Goal: Transaction & Acquisition: Purchase product/service

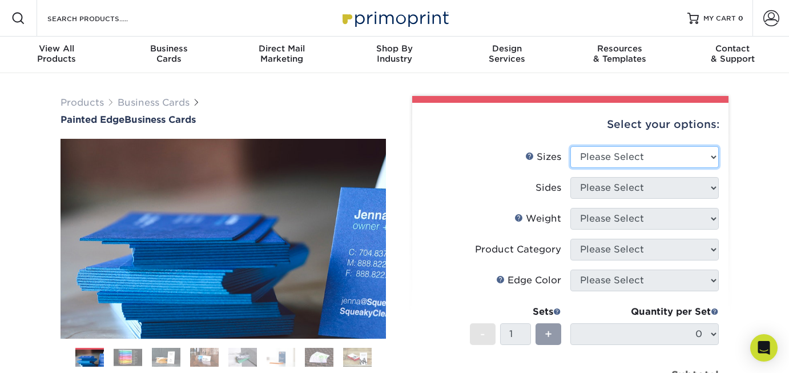
click at [714, 157] on select "Please Select 2" x 3.5" - Standard 2.125" x 3.375" - European 2.5" x 2.5" - Squ…" at bounding box center [644, 157] width 148 height 22
select select "2.12x3.38"
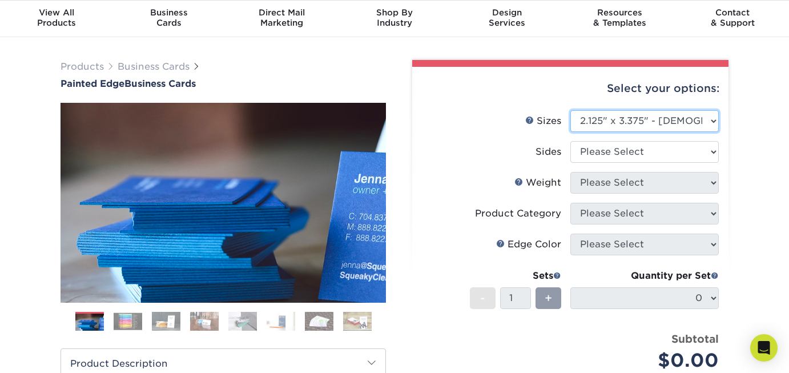
scroll to position [52, 0]
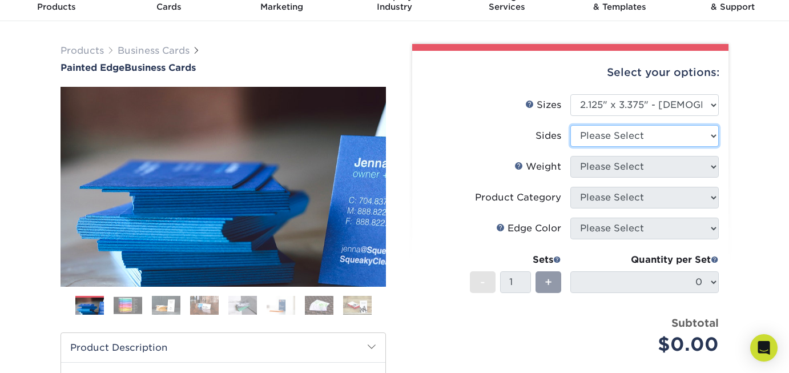
click at [714, 135] on select "Please Select Print Both Sides Print Front Only" at bounding box center [644, 136] width 148 height 22
select select "13abbda7-1d64-4f25-8bb2-c179b224825d"
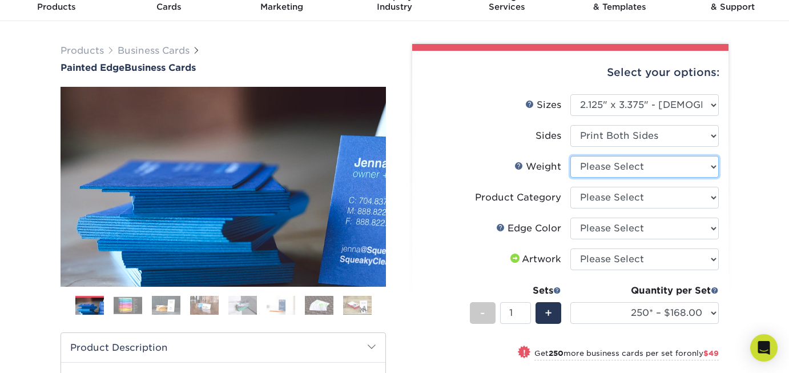
click at [715, 166] on select "Please Select 32PTUC" at bounding box center [644, 167] width 148 height 22
select select "32PTUC"
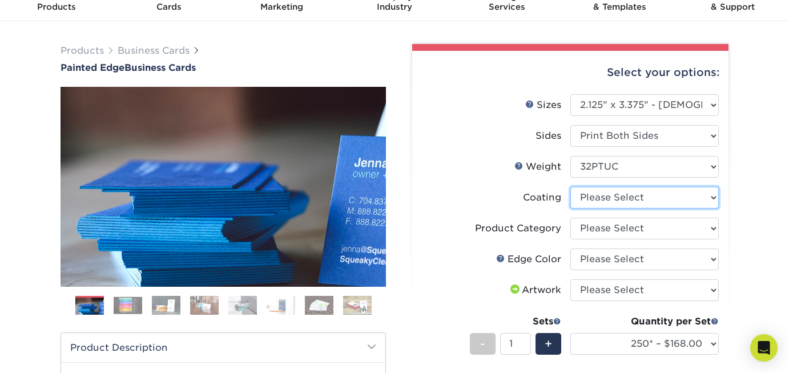
click at [713, 202] on select at bounding box center [644, 198] width 148 height 22
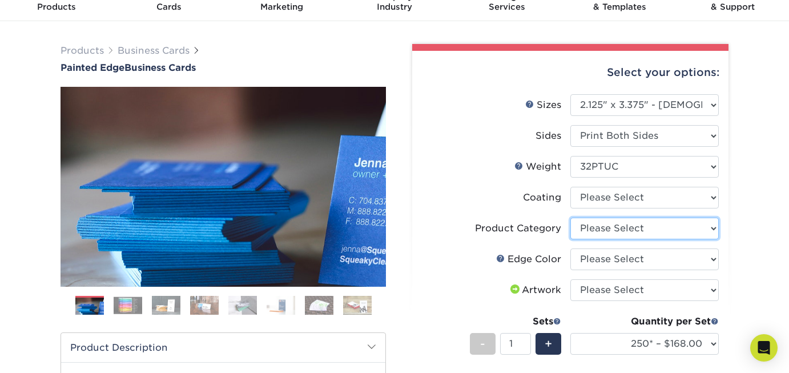
click at [713, 227] on select "Please Select Business Cards" at bounding box center [644, 229] width 148 height 22
select select "3b5148f1-0588-4f88-a218-97bcfdce65c1"
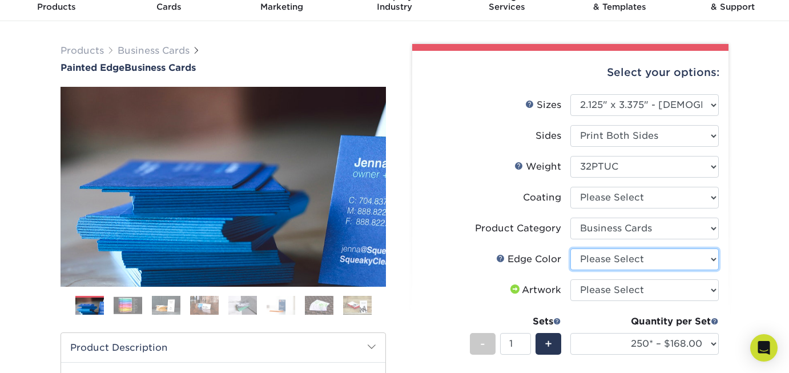
click at [711, 261] on select "Please Select Charcoal Black Brown Blue Pearlescent Blue Pearlescent Gold Pearl…" at bounding box center [644, 259] width 148 height 22
click at [714, 259] on select "Please Select Charcoal Black Brown Blue Pearlescent Blue Pearlescent Gold Pearl…" at bounding box center [644, 259] width 148 height 22
select select "34794e23-ba15-445e-813c-341542a5462f"
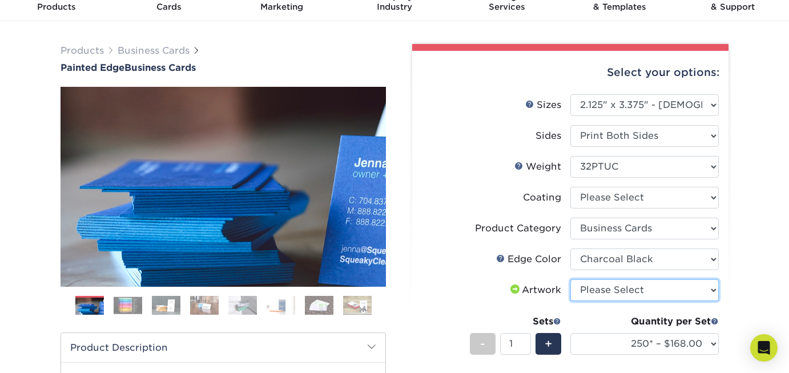
click at [714, 289] on select "Please Select I will upload files I need a design - $100" at bounding box center [644, 290] width 148 height 22
select select "upload"
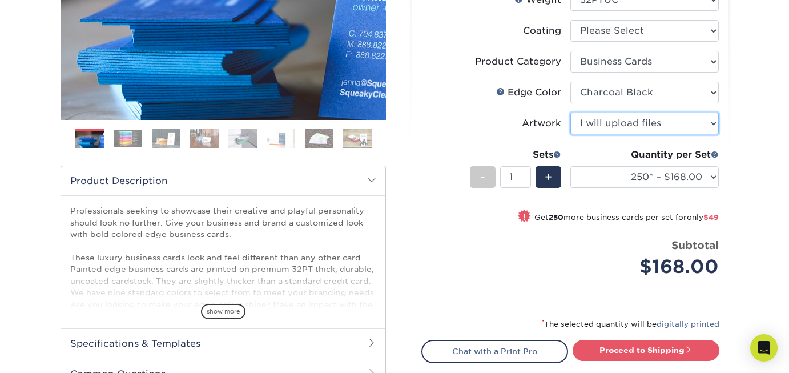
scroll to position [212, 0]
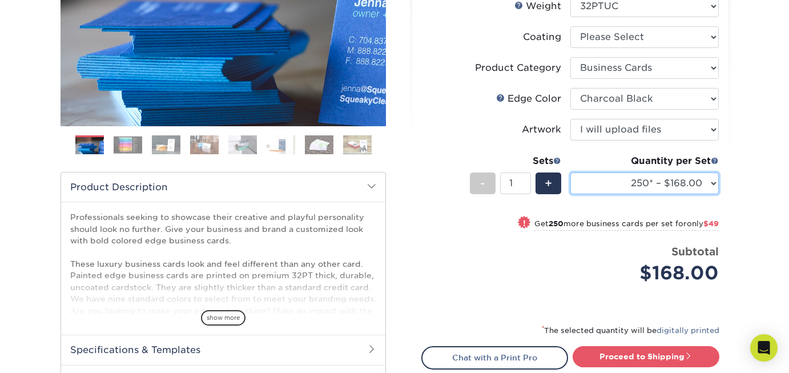
click at [713, 184] on select "250* – $168.00 500* – $217.00 1000* – $339.00" at bounding box center [644, 183] width 148 height 22
select select "1000* – $339.00"
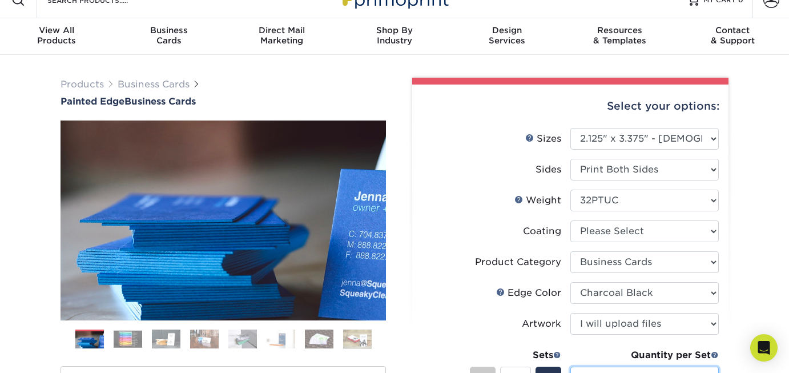
scroll to position [45, 0]
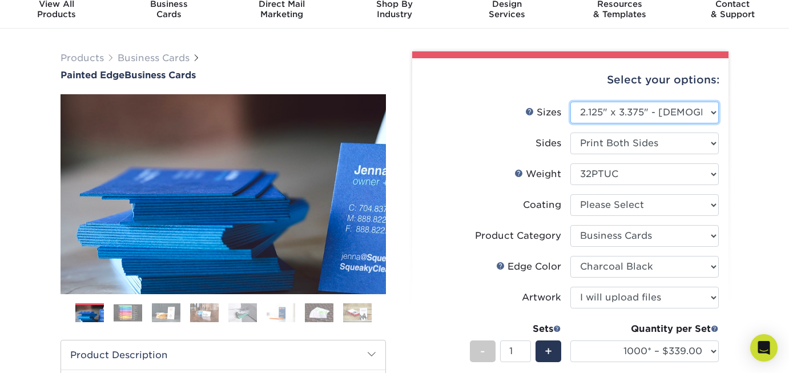
click at [717, 114] on select "Please Select 2" x 3.5" - Standard 2.125" x 3.375" - European 2.5" x 2.5" - Squ…" at bounding box center [644, 113] width 148 height 22
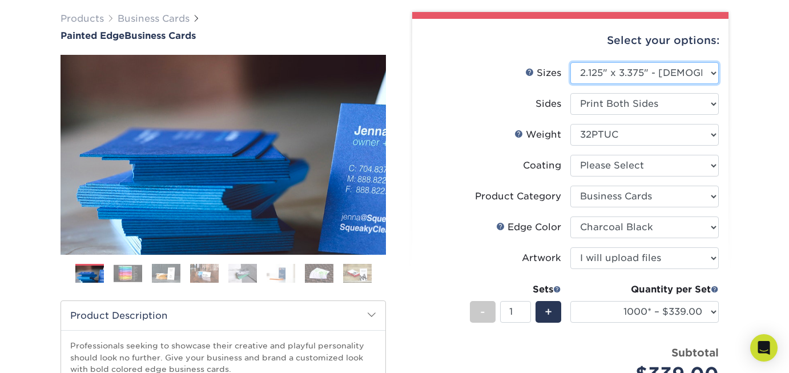
scroll to position [124, 0]
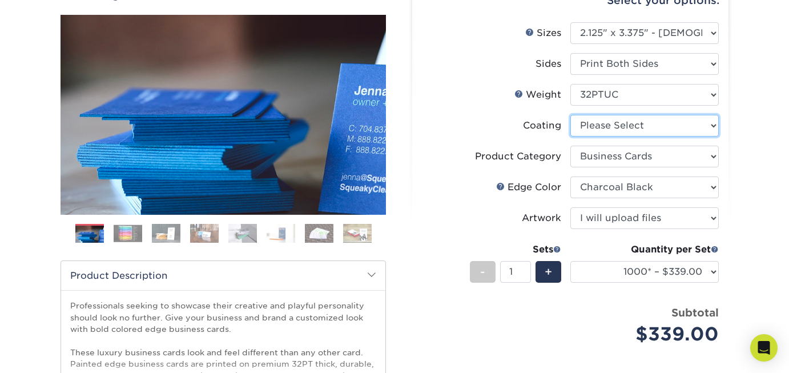
click at [713, 127] on select at bounding box center [644, 126] width 148 height 22
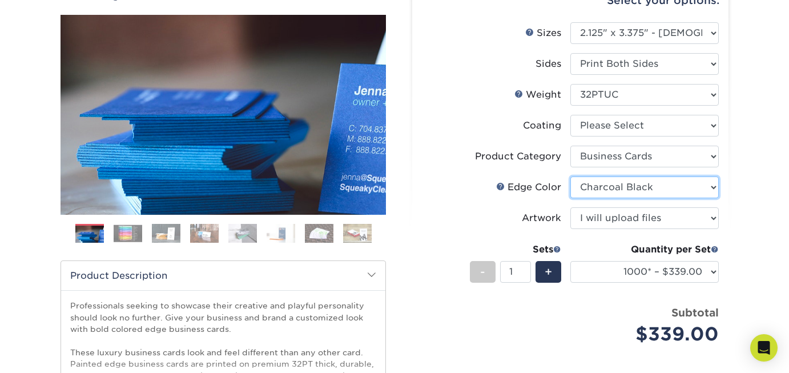
click at [714, 187] on select "Please Select Charcoal Black Brown Blue Pearlescent Blue Pearlescent Gold Pearl…" at bounding box center [644, 187] width 148 height 22
click at [714, 188] on select "Please Select Charcoal Black Brown Blue Pearlescent Blue Pearlescent Gold Pearl…" at bounding box center [644, 187] width 148 height 22
click at [714, 219] on select "Please Select I will upload files I need a design - $100" at bounding box center [644, 218] width 148 height 22
click at [713, 215] on select "Please Select I will upload files I need a design - $100" at bounding box center [644, 218] width 148 height 22
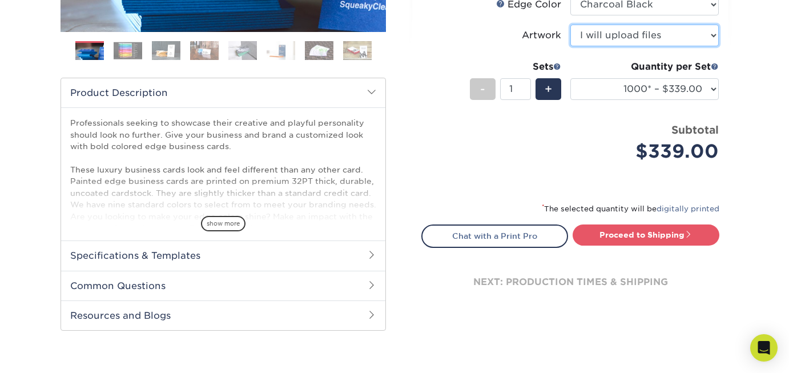
scroll to position [311, 0]
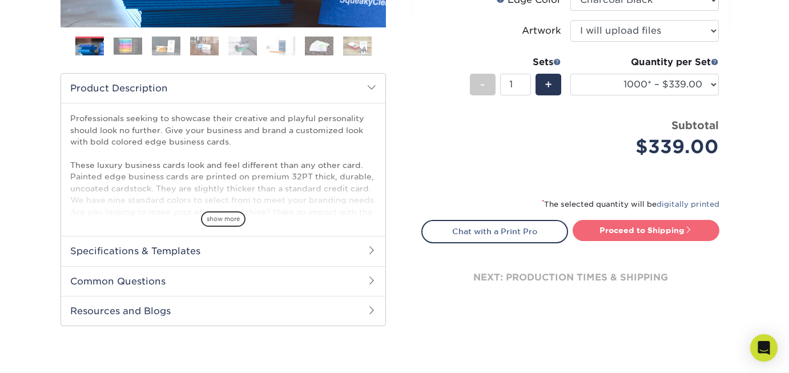
click at [663, 232] on link "Proceed to Shipping" at bounding box center [646, 230] width 147 height 21
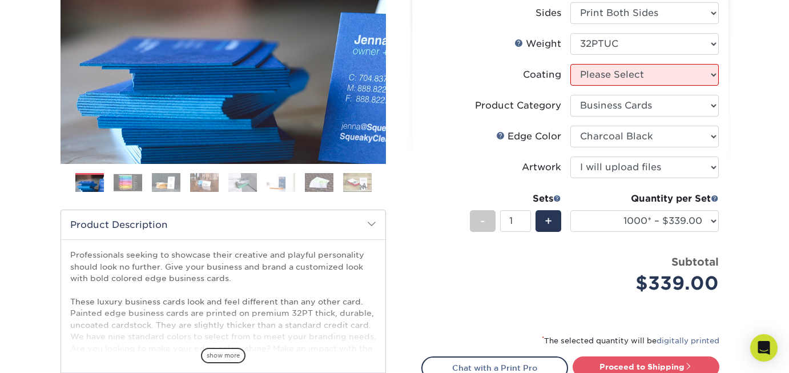
scroll to position [140, 0]
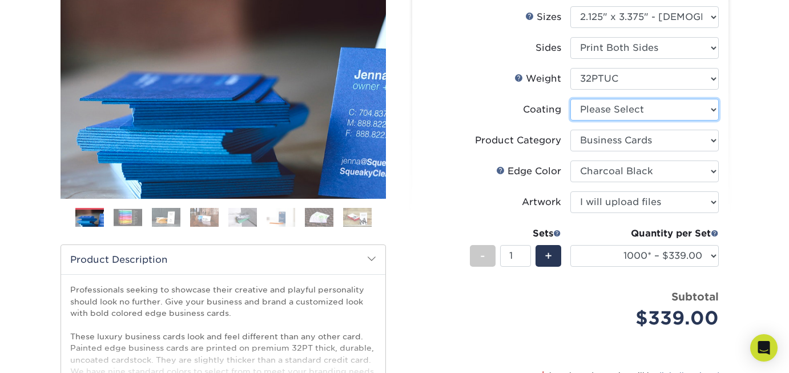
click at [715, 109] on select at bounding box center [644, 110] width 148 height 22
select select "3e7618de-abca-4bda-9f97-8b9129e913d8"
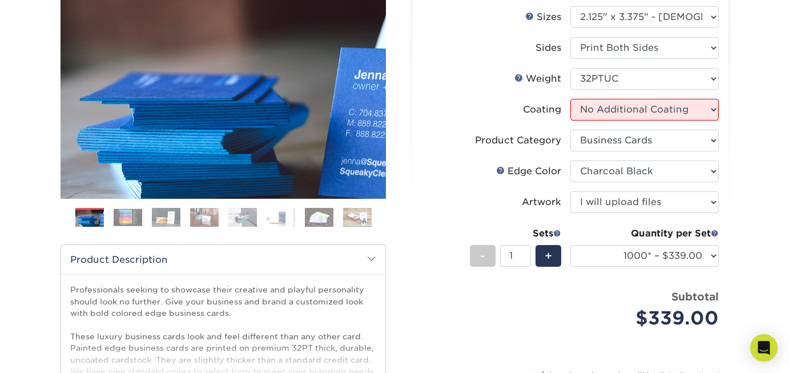
select select "-1"
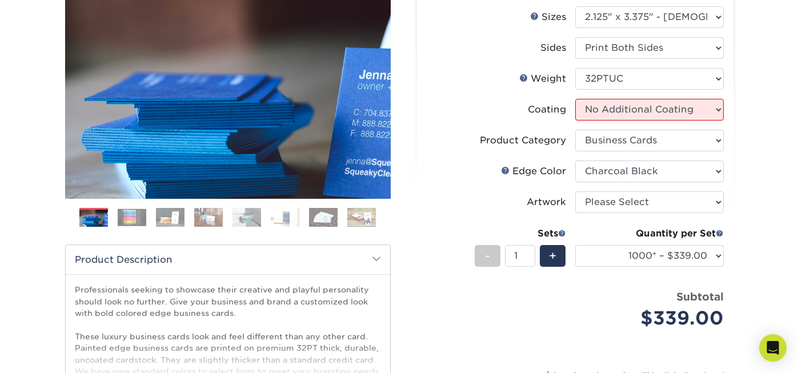
select select "-1"
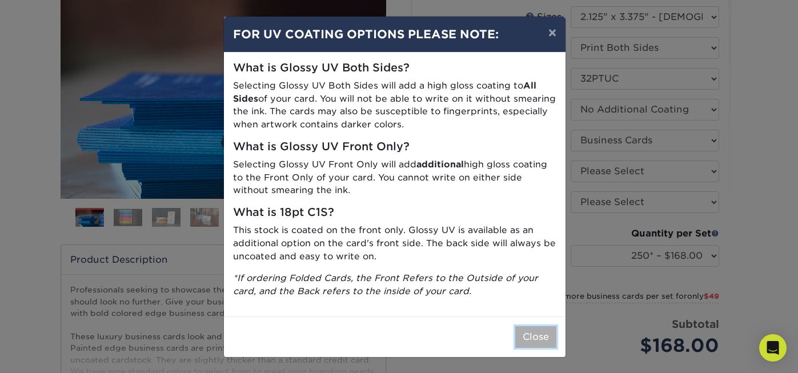
click at [529, 336] on button "Close" at bounding box center [535, 337] width 41 height 22
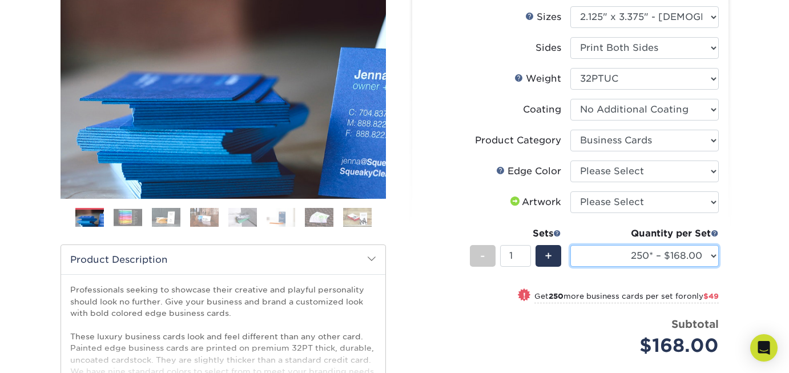
click at [716, 255] on select "250* – $168.00 500* – $217.00 1000* – $339.00" at bounding box center [644, 256] width 148 height 22
select select "1000* – $339.00"
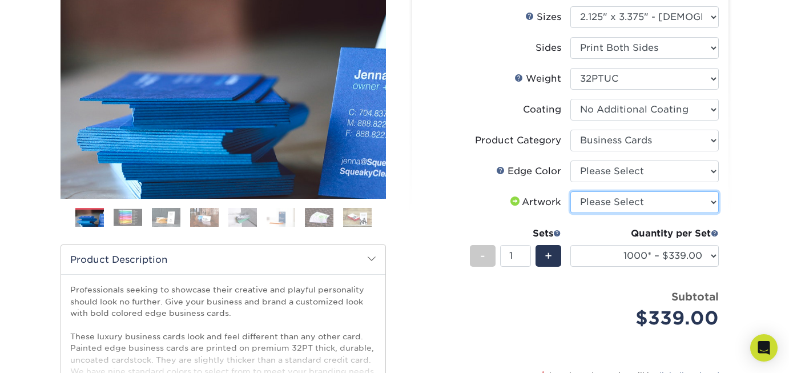
click at [709, 200] on select "Please Select I will upload files I need a design - $100" at bounding box center [644, 202] width 148 height 22
select select "upload"
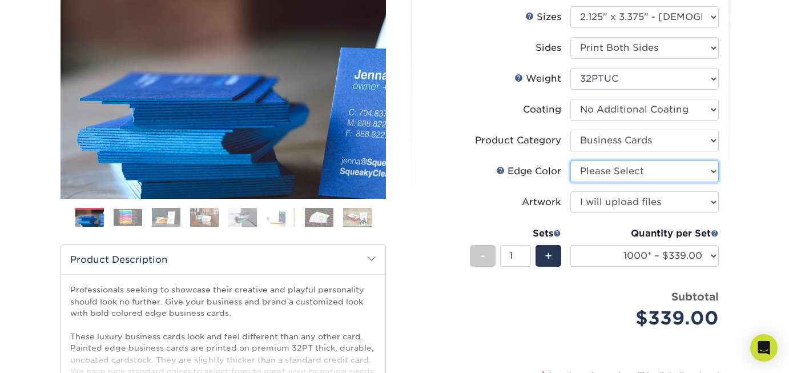
click at [713, 171] on select "Please Select Charcoal Black Brown Blue Pearlescent Blue Pearlescent Gold Pearl…" at bounding box center [644, 171] width 148 height 22
select select "34794e23-ba15-445e-813c-341542a5462f"
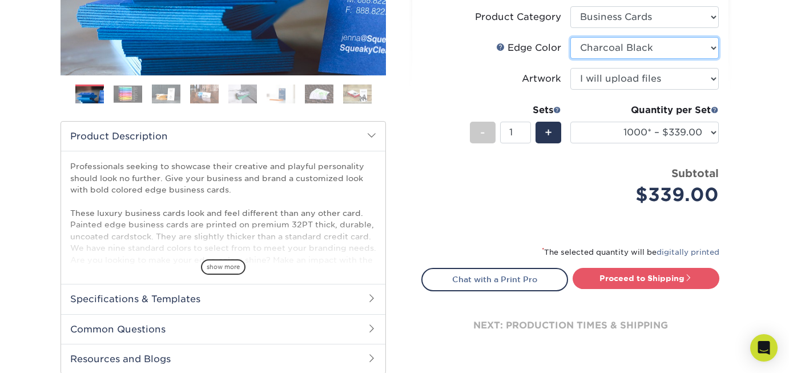
scroll to position [304, 0]
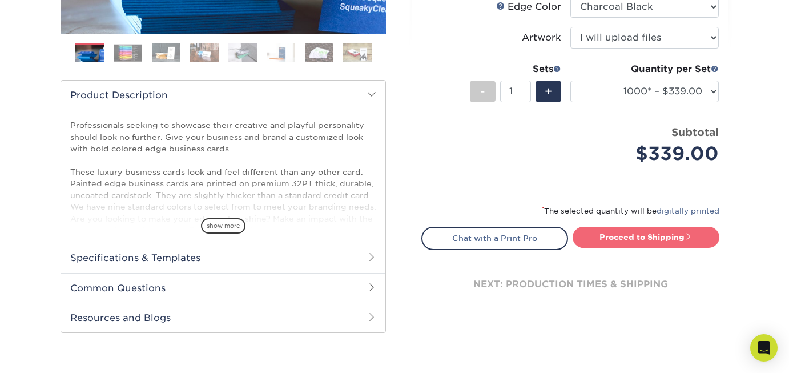
click at [658, 236] on link "Proceed to Shipping" at bounding box center [646, 237] width 147 height 21
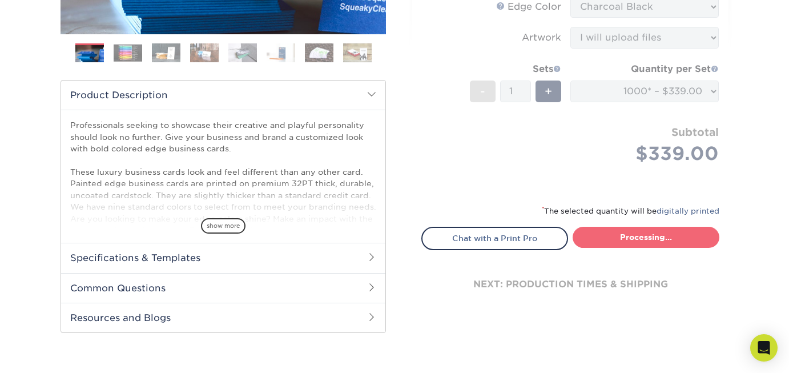
select select "afb3feae-6310-47dc-a317-36c9b6cccbf1"
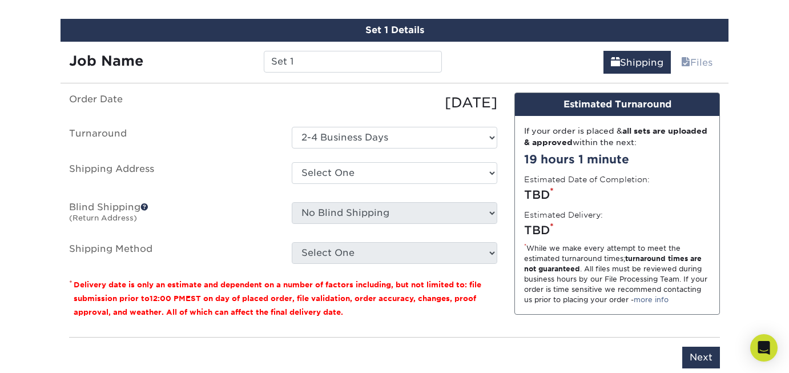
scroll to position [636, 0]
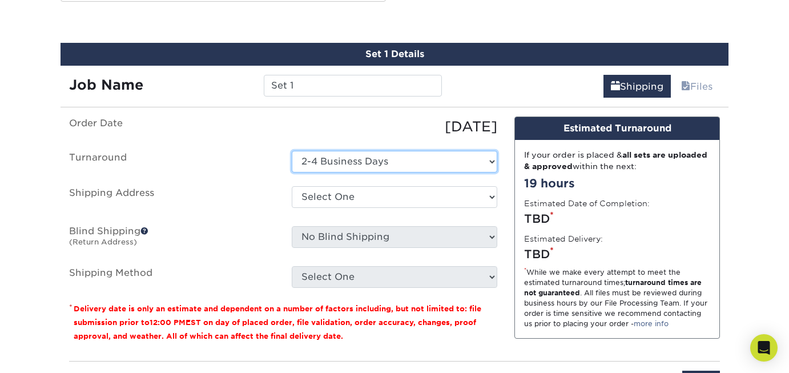
click at [493, 158] on select "Select One 2-4 Business Days" at bounding box center [395, 162] width 206 height 22
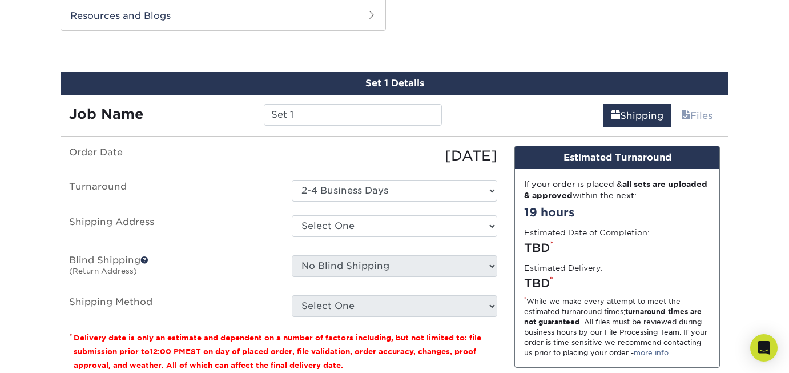
scroll to position [654, 0]
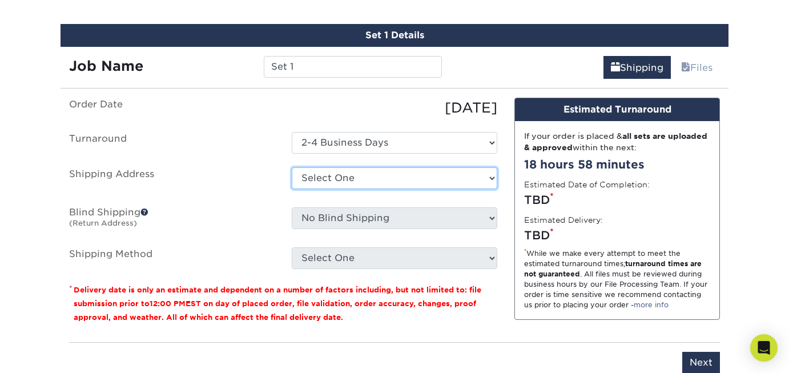
click at [492, 180] on select "Select One + Add New Address - Login" at bounding box center [395, 178] width 206 height 22
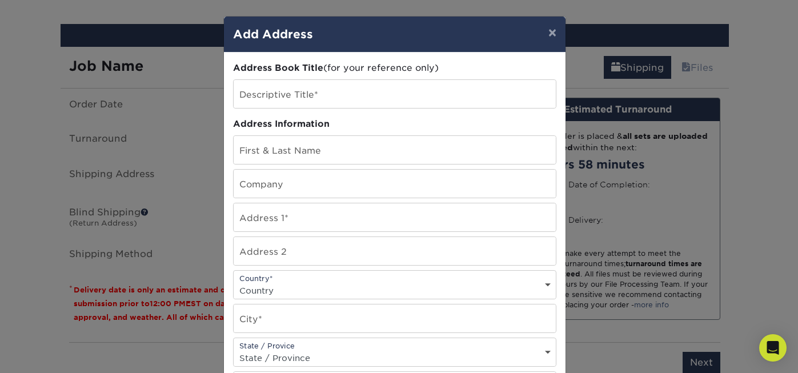
click at [747, 158] on div "× Add Address Address Book Title (for your reference only) Descriptive Title* A…" at bounding box center [399, 186] width 798 height 373
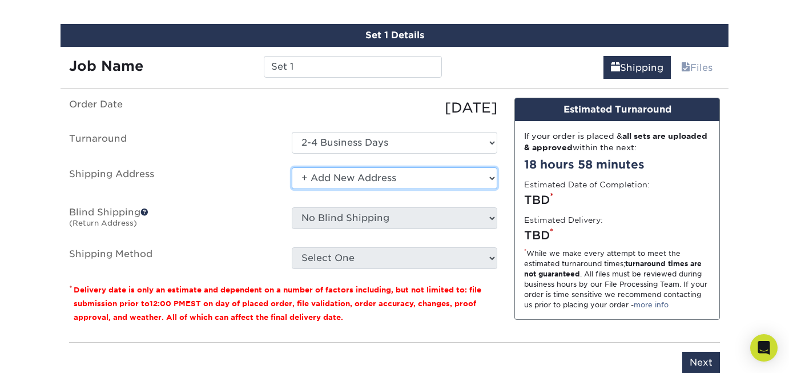
click at [494, 178] on select "Select One + Add New Address - Login" at bounding box center [395, 178] width 206 height 22
click at [492, 177] on select "Select One + Add New Address - Login" at bounding box center [395, 178] width 206 height 22
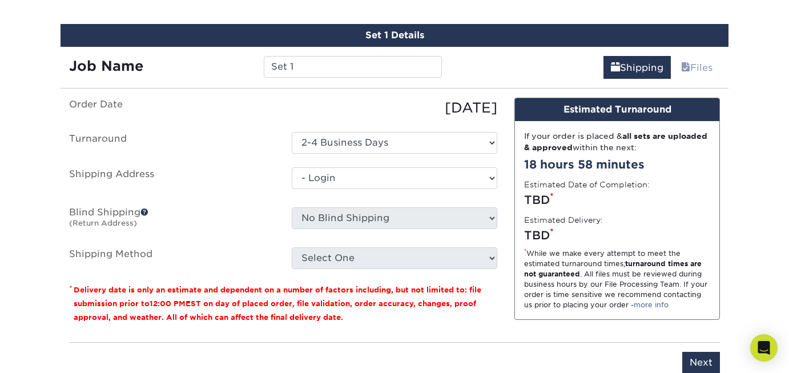
select select "-1"
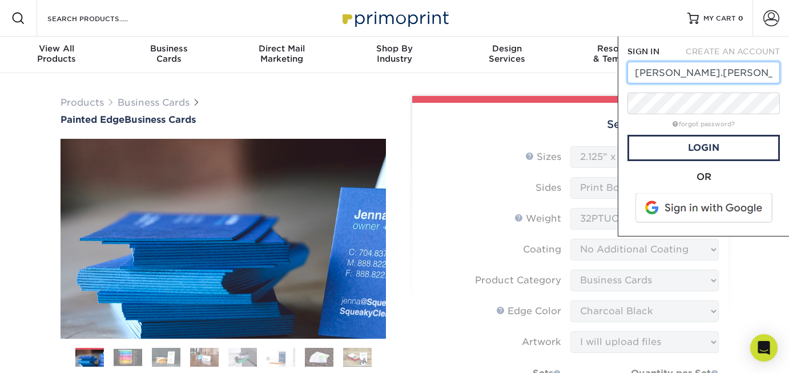
type input "[PERSON_NAME][EMAIL_ADDRESS][PERSON_NAME][DOMAIN_NAME]"
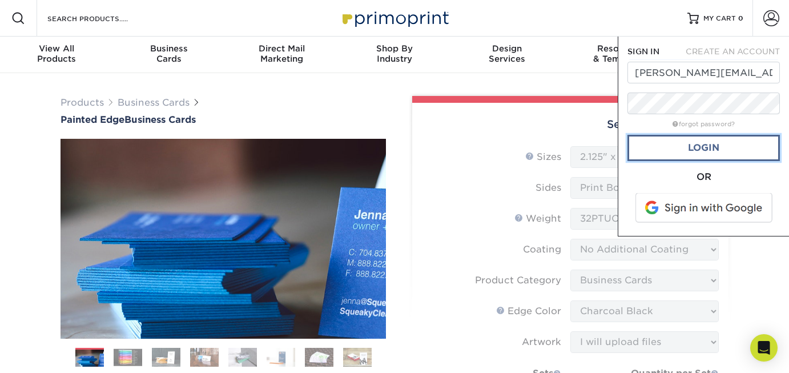
click at [721, 150] on link "Login" at bounding box center [704, 148] width 152 height 26
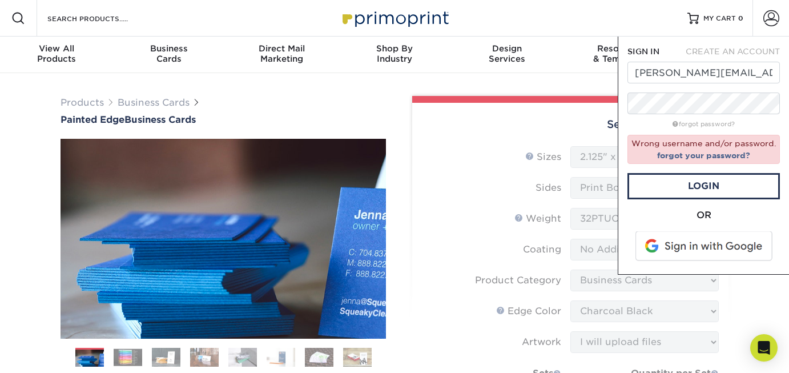
click at [723, 49] on span "CREATE AN ACCOUNT" at bounding box center [733, 51] width 94 height 9
type input "[PERSON_NAME][EMAIL_ADDRESS][PERSON_NAME][DOMAIN_NAME]"
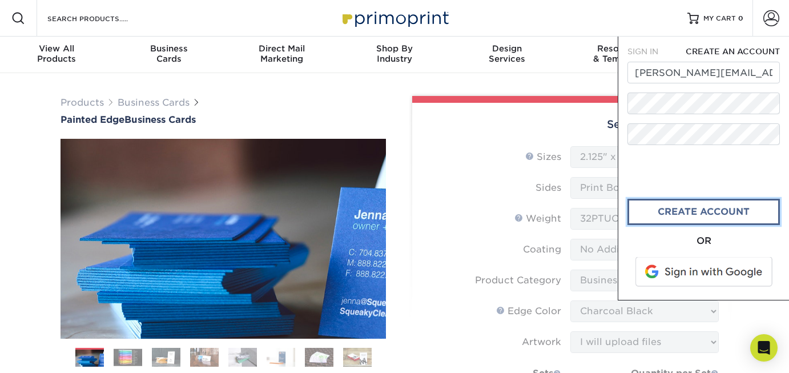
click at [692, 210] on link "create account" at bounding box center [704, 212] width 152 height 26
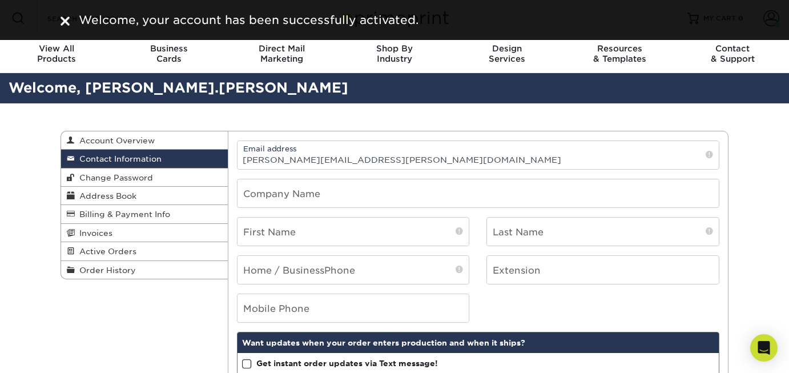
scroll to position [34, 0]
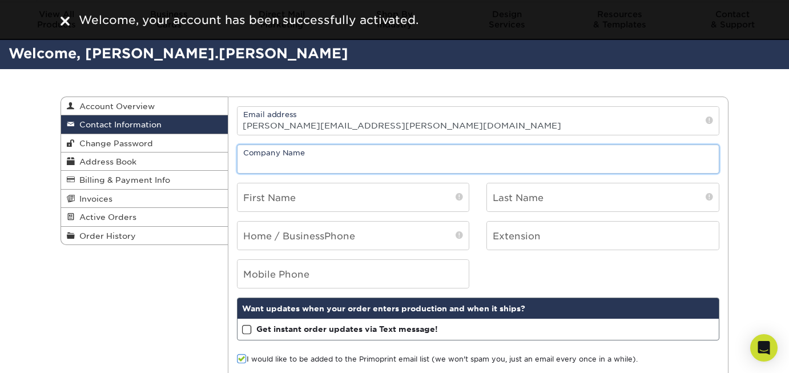
click at [374, 163] on input "text" at bounding box center [479, 159] width 482 height 28
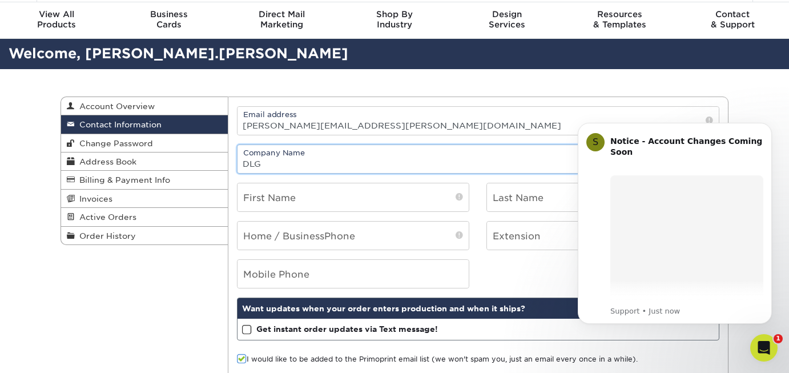
scroll to position [0, 0]
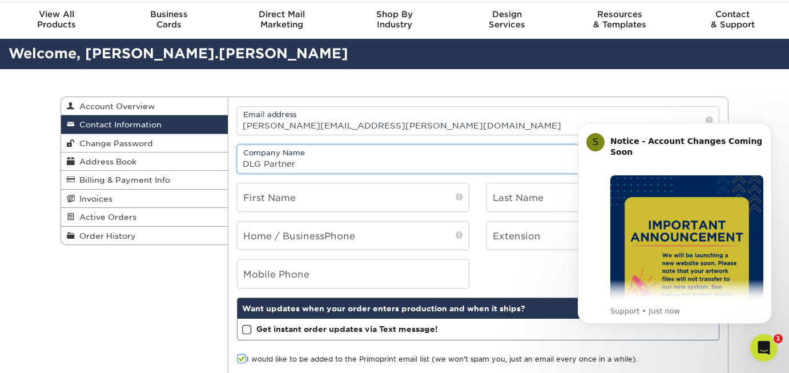
type input "DLG Partners"
type input "[PERSON_NAME][EMAIL_ADDRESS][DOMAIN_NAME]"
type input "DLG Partners"
click at [760, 103] on div "Contact Information Account Overview Contact Information Change Password Addres…" at bounding box center [394, 255] width 789 height 373
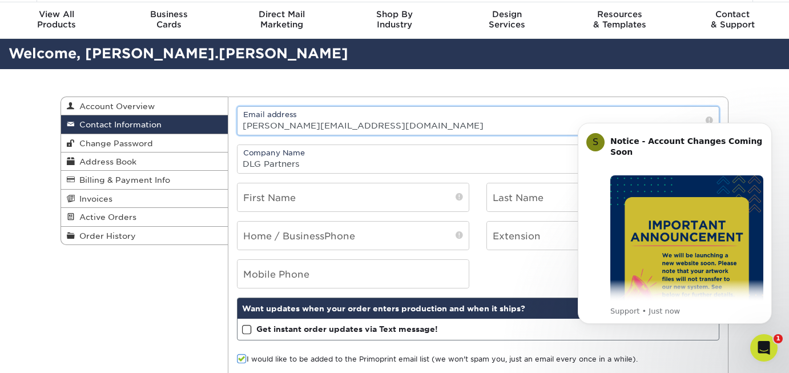
click at [265, 127] on input "[PERSON_NAME][EMAIL_ADDRESS][DOMAIN_NAME]" at bounding box center [479, 121] width 482 height 28
type input "[PERSON_NAME][EMAIL_ADDRESS][PERSON_NAME][DOMAIN_NAME]"
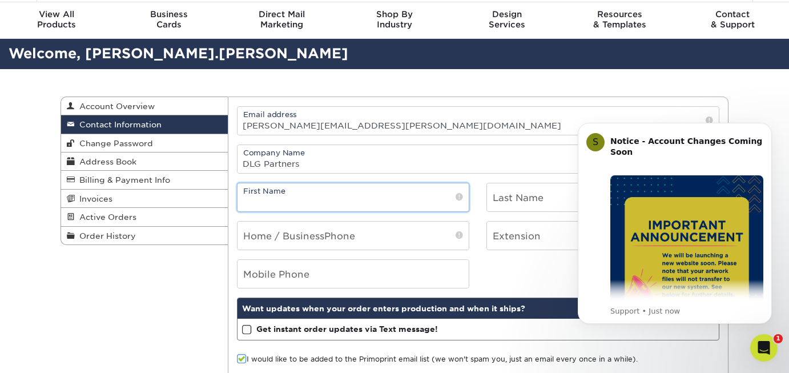
click at [323, 202] on input "text" at bounding box center [354, 197] width 232 height 28
type input "[PERSON_NAME]"
click at [522, 203] on input "text" at bounding box center [603, 197] width 232 height 28
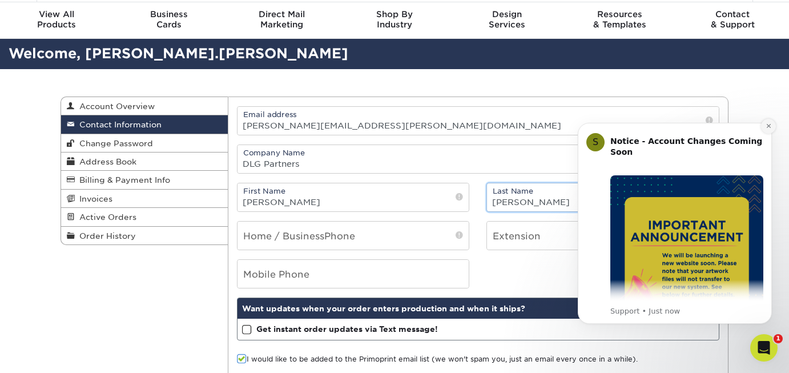
type input "[PERSON_NAME]"
click at [769, 131] on button "Dismiss notification" at bounding box center [768, 126] width 15 height 15
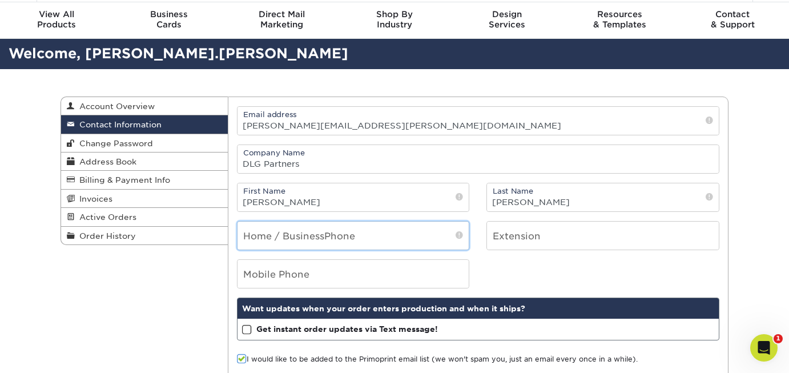
click at [274, 243] on input "tel" at bounding box center [354, 236] width 232 height 28
type input "7027227780"
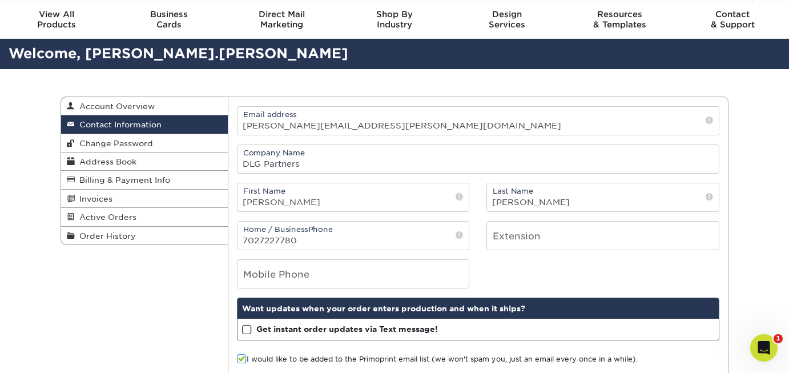
click at [557, 267] on div "Mobile Phone" at bounding box center [478, 273] width 500 height 29
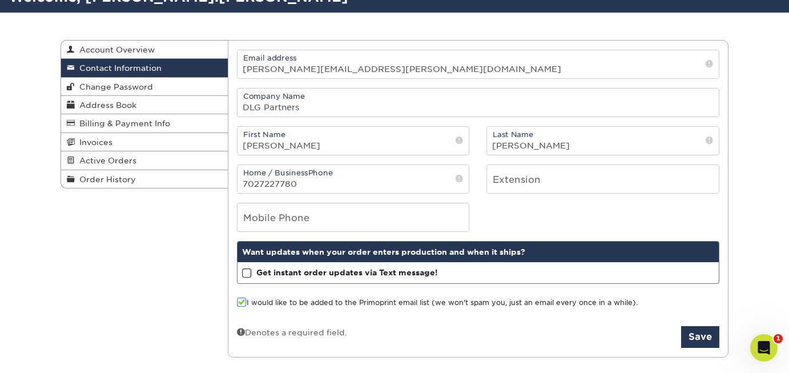
scroll to position [108, 0]
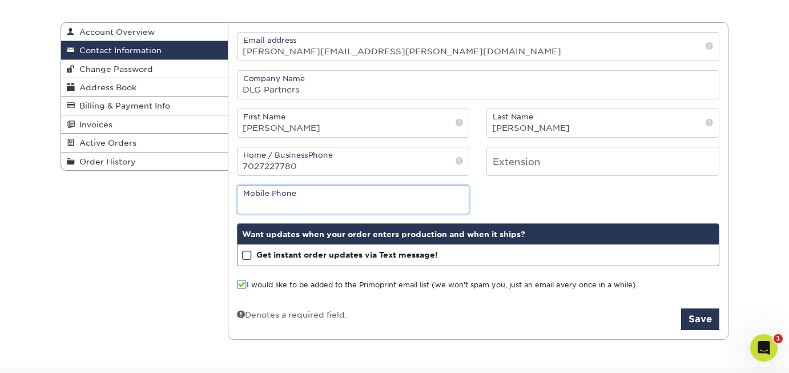
click at [272, 195] on input "tel" at bounding box center [354, 200] width 232 height 28
type input "7027227780"
click at [247, 258] on span at bounding box center [247, 255] width 10 height 11
click at [0, 0] on input "Get instant order updates via Text message!" at bounding box center [0, 0] width 0 height 0
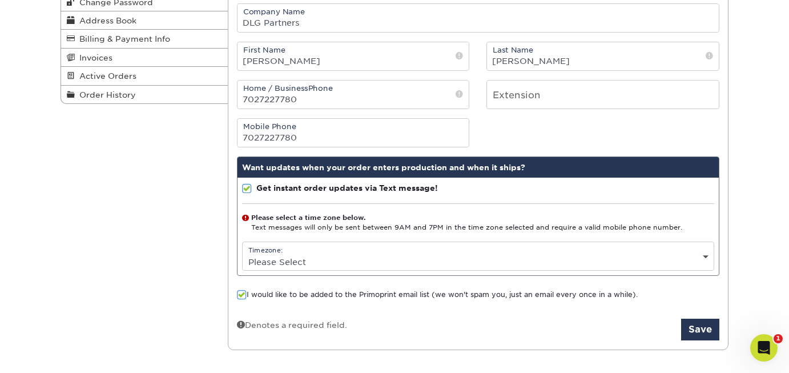
scroll to position [178, 0]
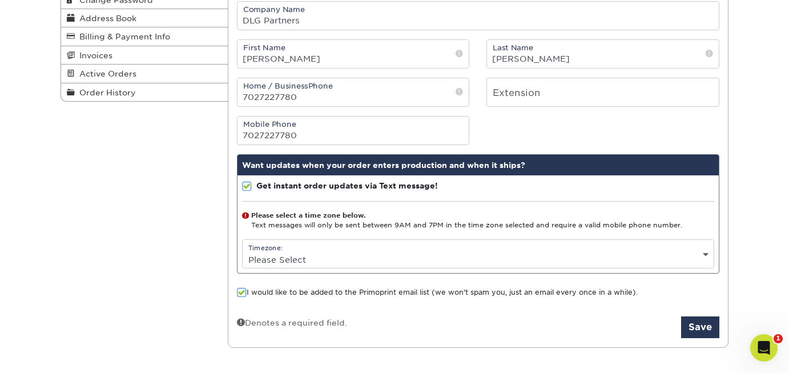
click at [706, 254] on select "Please Select (GMT -12:00) [GEOGRAPHIC_DATA], [GEOGRAPHIC_DATA] (GMT -11:00) [G…" at bounding box center [479, 259] width 472 height 17
select select "-8.0"
click at [695, 327] on button "Save" at bounding box center [700, 327] width 38 height 22
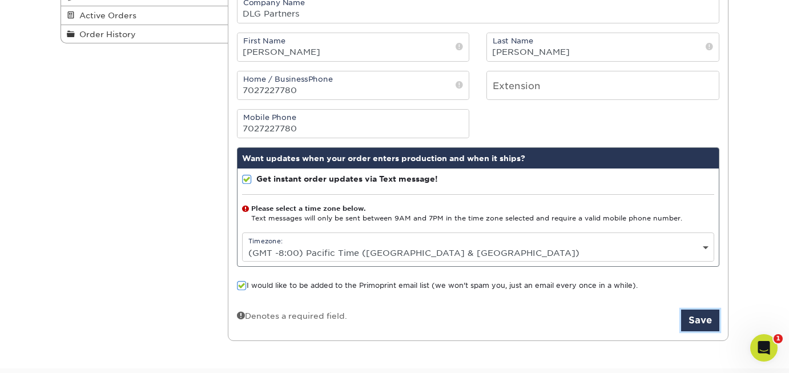
scroll to position [351, 0]
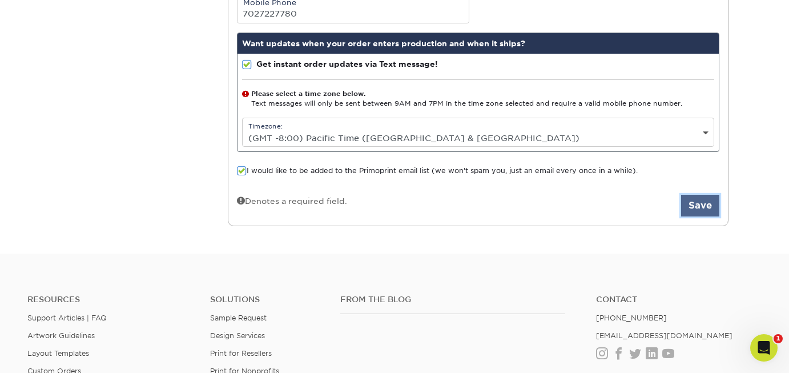
click at [699, 200] on button "Save" at bounding box center [700, 206] width 38 height 22
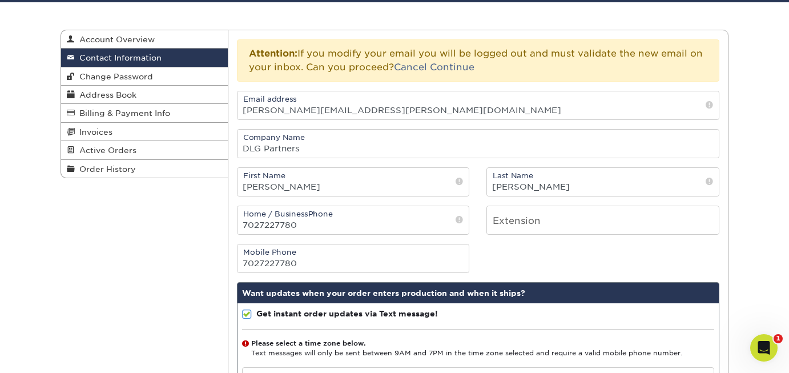
scroll to position [96, 0]
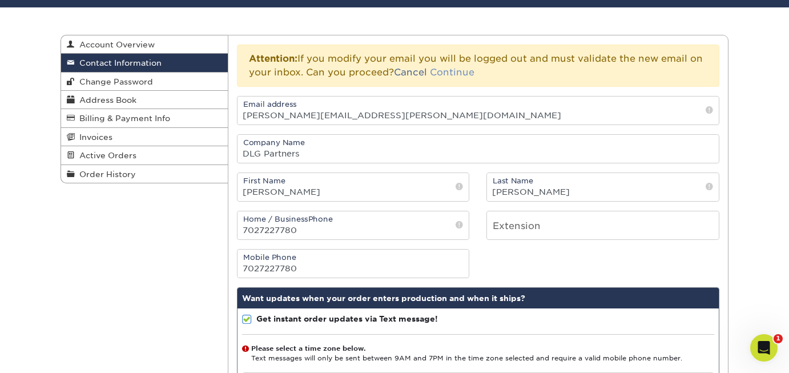
click at [447, 74] on link "Continue" at bounding box center [452, 72] width 45 height 11
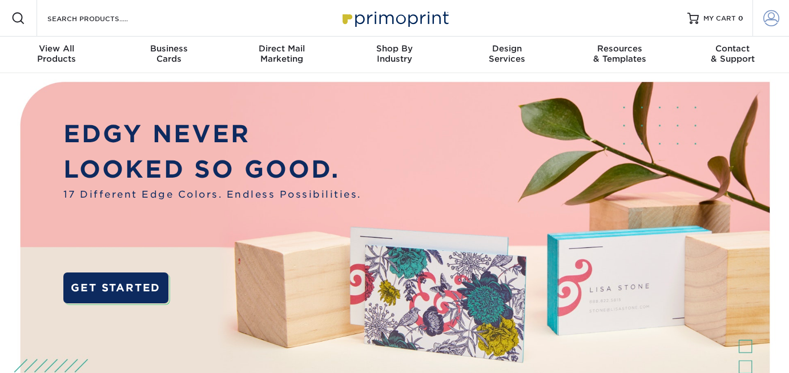
click at [773, 25] on span at bounding box center [771, 18] width 16 height 16
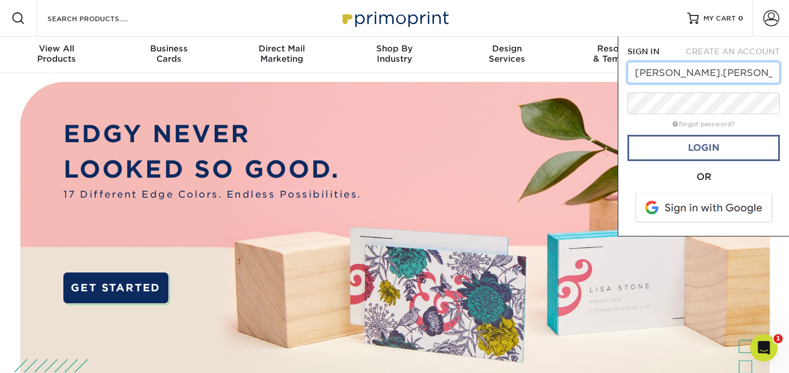
type input "[PERSON_NAME][EMAIL_ADDRESS][PERSON_NAME][DOMAIN_NAME]"
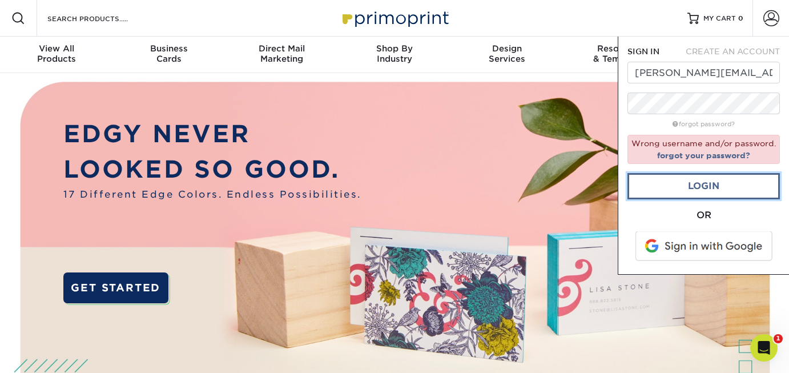
click at [707, 184] on link "Login" at bounding box center [704, 186] width 152 height 26
click at [719, 158] on link "forgot your password?" at bounding box center [703, 155] width 93 height 9
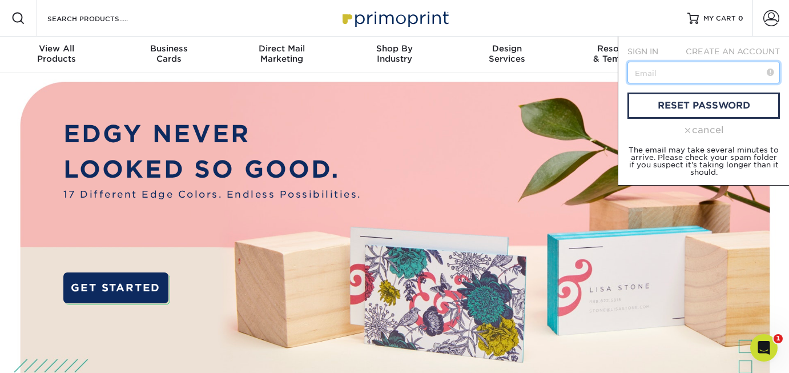
click at [662, 70] on input "text" at bounding box center [704, 73] width 152 height 22
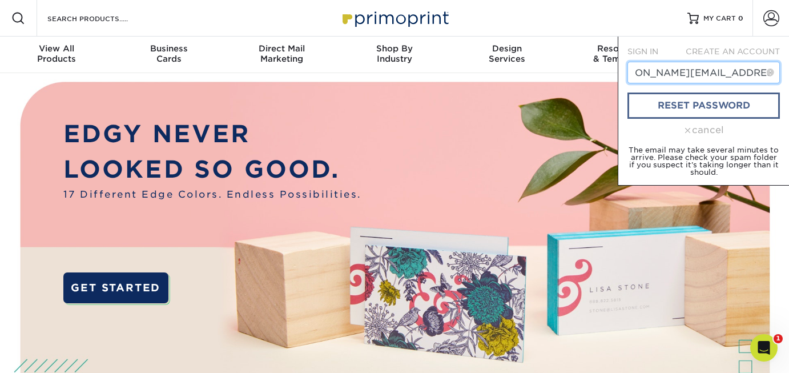
type input "[PERSON_NAME][EMAIL_ADDRESS][PERSON_NAME][DOMAIN_NAME]"
click at [727, 106] on link "reset password" at bounding box center [704, 106] width 152 height 26
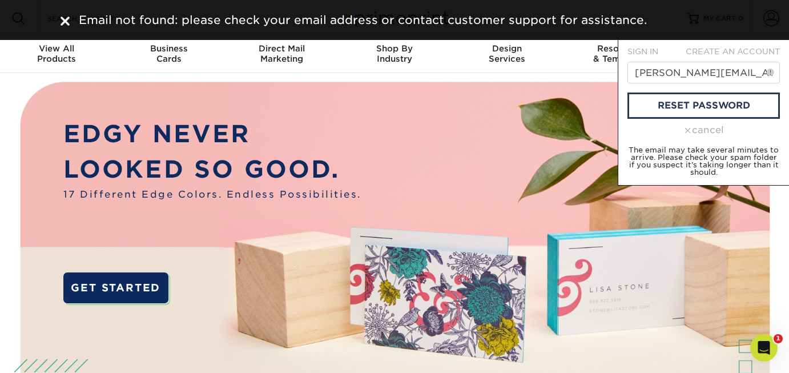
click at [714, 129] on div "cancel" at bounding box center [704, 130] width 152 height 14
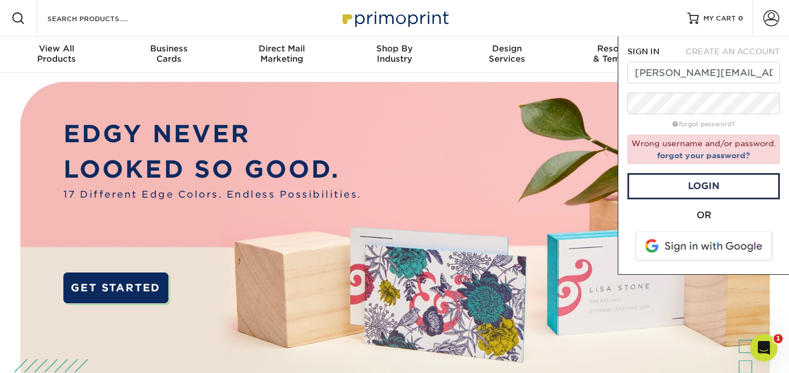
click at [723, 49] on span "CREATE AN ACCOUNT" at bounding box center [733, 51] width 94 height 9
type input "[PERSON_NAME][EMAIL_ADDRESS][PERSON_NAME][DOMAIN_NAME]"
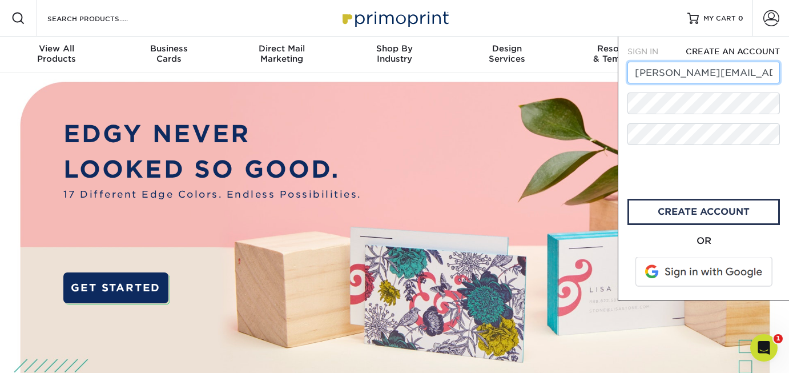
click at [722, 74] on input "[PERSON_NAME][EMAIL_ADDRESS][PERSON_NAME][DOMAIN_NAME]" at bounding box center [704, 73] width 152 height 22
click at [689, 211] on link "create account" at bounding box center [704, 212] width 152 height 26
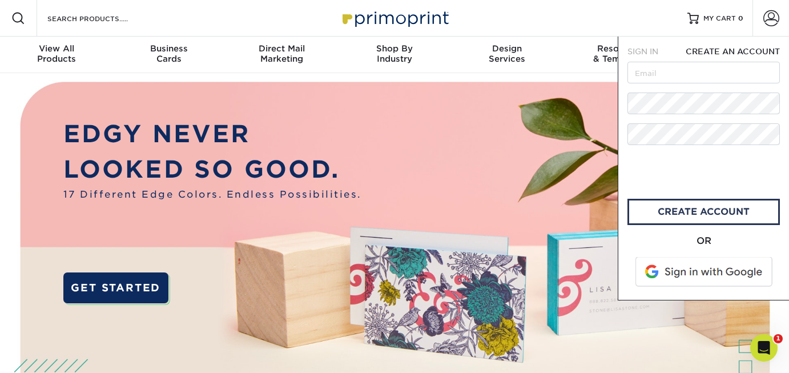
click at [751, 51] on span "CREATE AN ACCOUNT" at bounding box center [733, 51] width 94 height 9
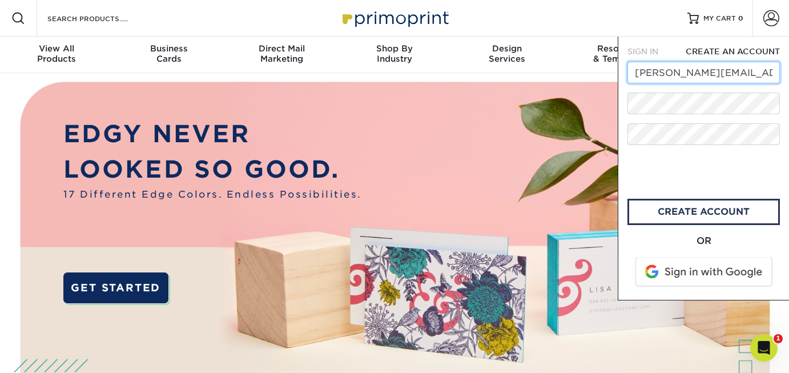
scroll to position [0, 30]
drag, startPoint x: 635, startPoint y: 77, endPoint x: 802, endPoint y: 75, distance: 167.3
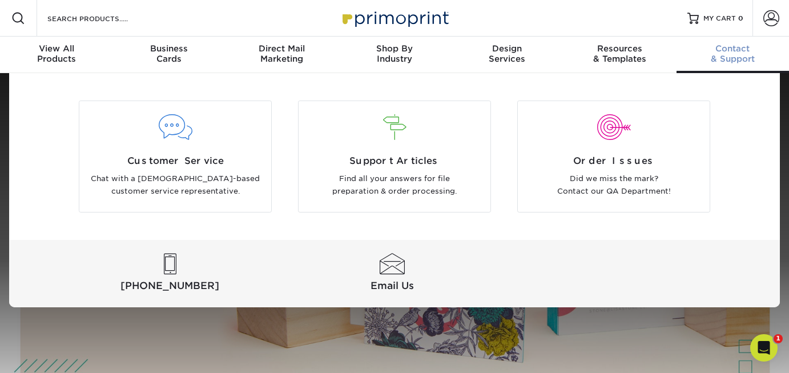
click at [737, 156] on div "Customer Service Chat with a US-based customer service representative. Support …" at bounding box center [394, 190] width 771 height 234
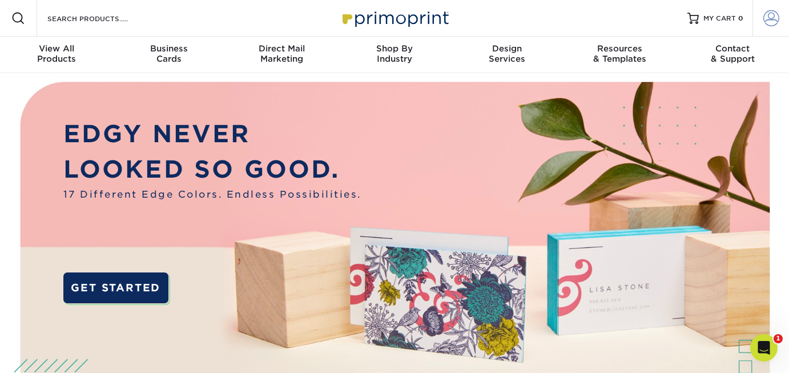
click at [767, 24] on span at bounding box center [771, 18] width 16 height 16
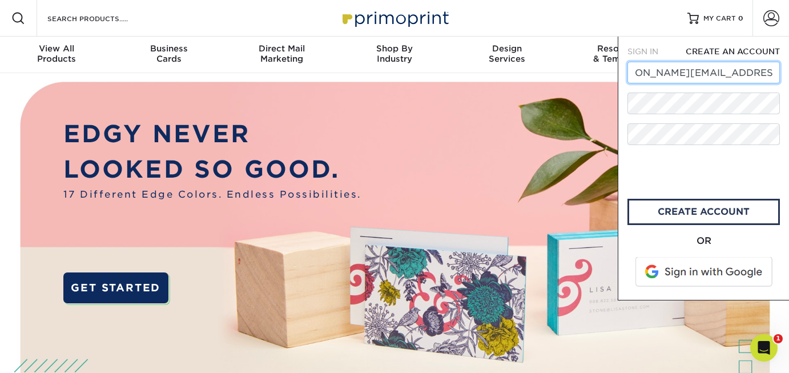
click at [723, 74] on input "[PERSON_NAME][EMAIL_ADDRESS][PERSON_NAME][DOMAIN_NAME]" at bounding box center [704, 73] width 152 height 22
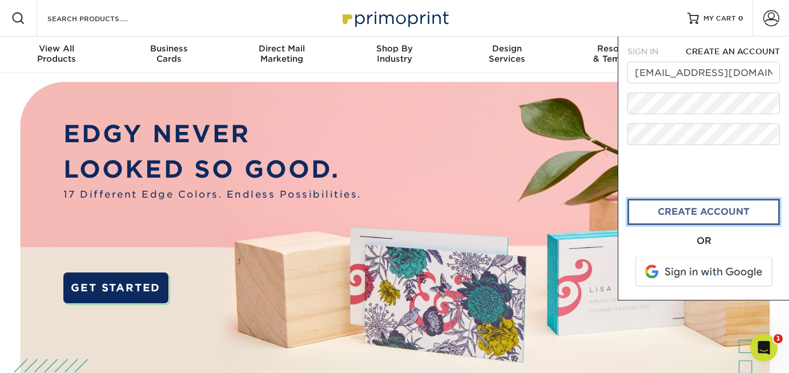
click at [697, 215] on link "CREATE ACCOUNT" at bounding box center [704, 212] width 152 height 26
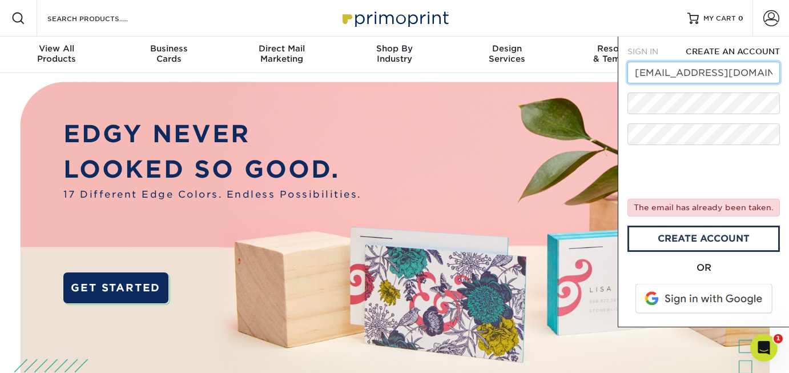
click at [707, 75] on input "simonerowland@yahoo.com" at bounding box center [704, 73] width 152 height 22
drag, startPoint x: 771, startPoint y: 71, endPoint x: 621, endPoint y: 73, distance: 150.8
click at [621, 73] on div "SIGN IN CREATE AN ACCOUNT simone.rowland@dlg-partners.com forgot password? The …" at bounding box center [703, 182] width 171 height 291
type input "burbanksvault@gmail.com"
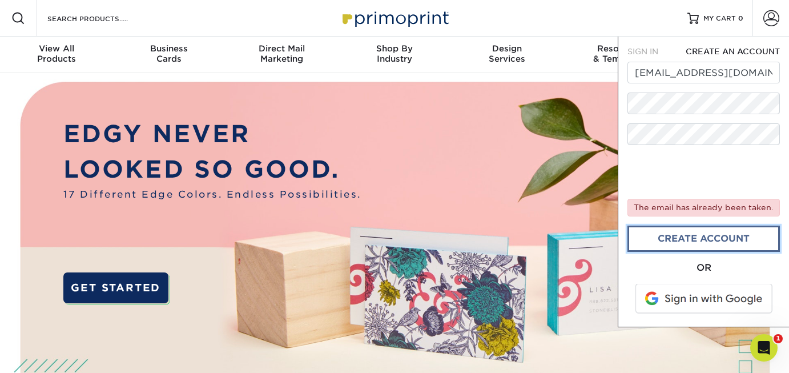
click at [694, 239] on link "create account" at bounding box center [704, 239] width 152 height 26
